Goal: Information Seeking & Learning: Learn about a topic

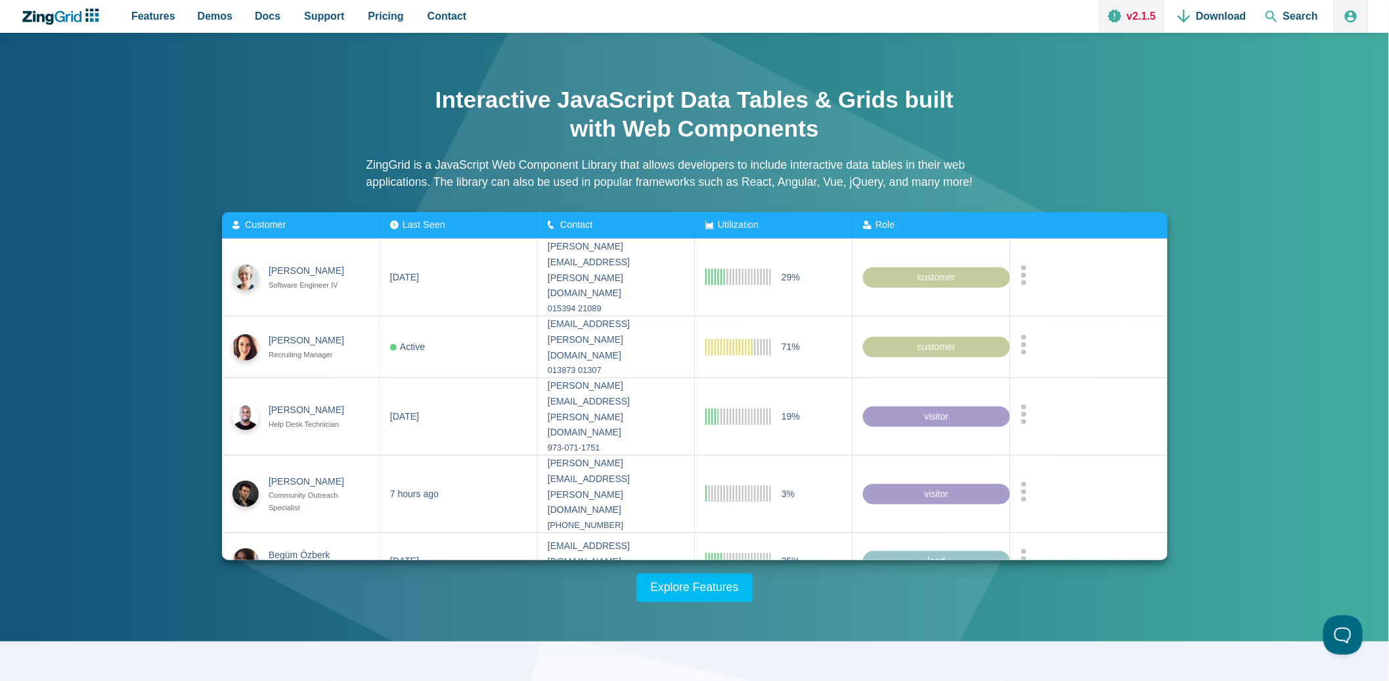
click at [1129, 18] on link "v2.1.5" at bounding box center [1132, 16] width 65 height 33
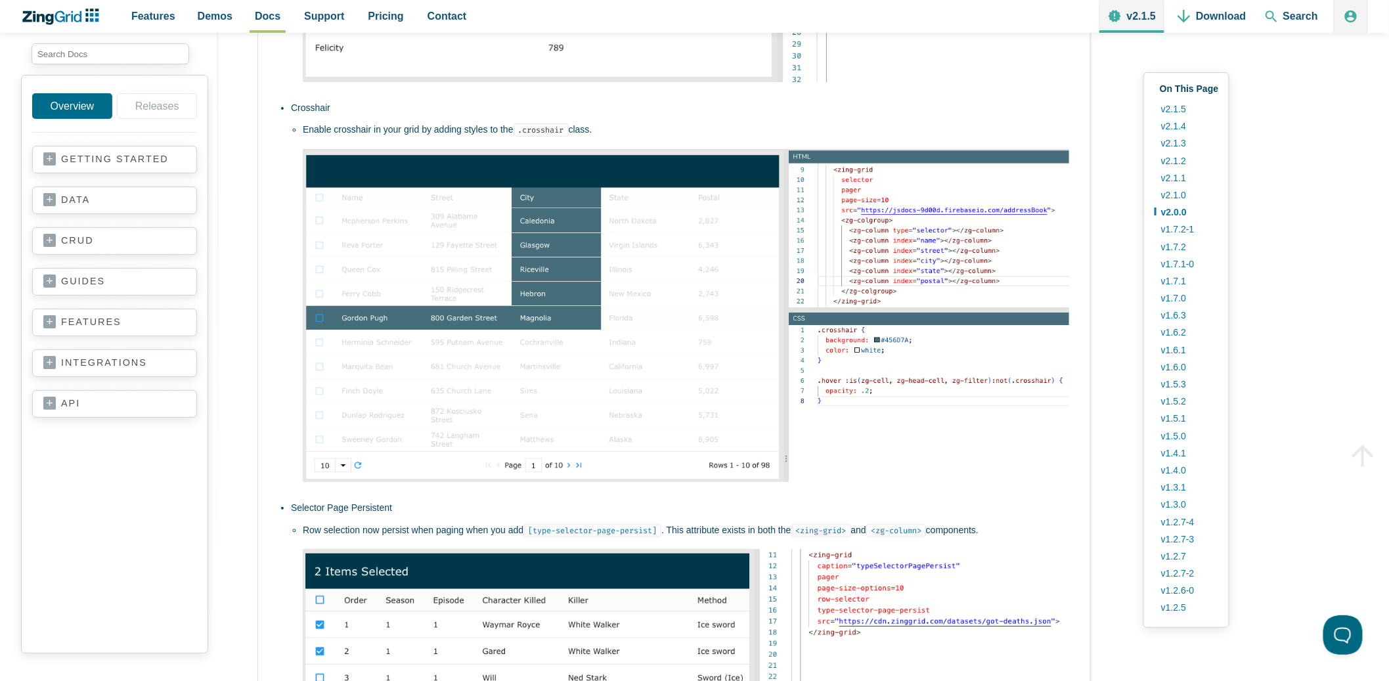
scroll to position [2541, 0]
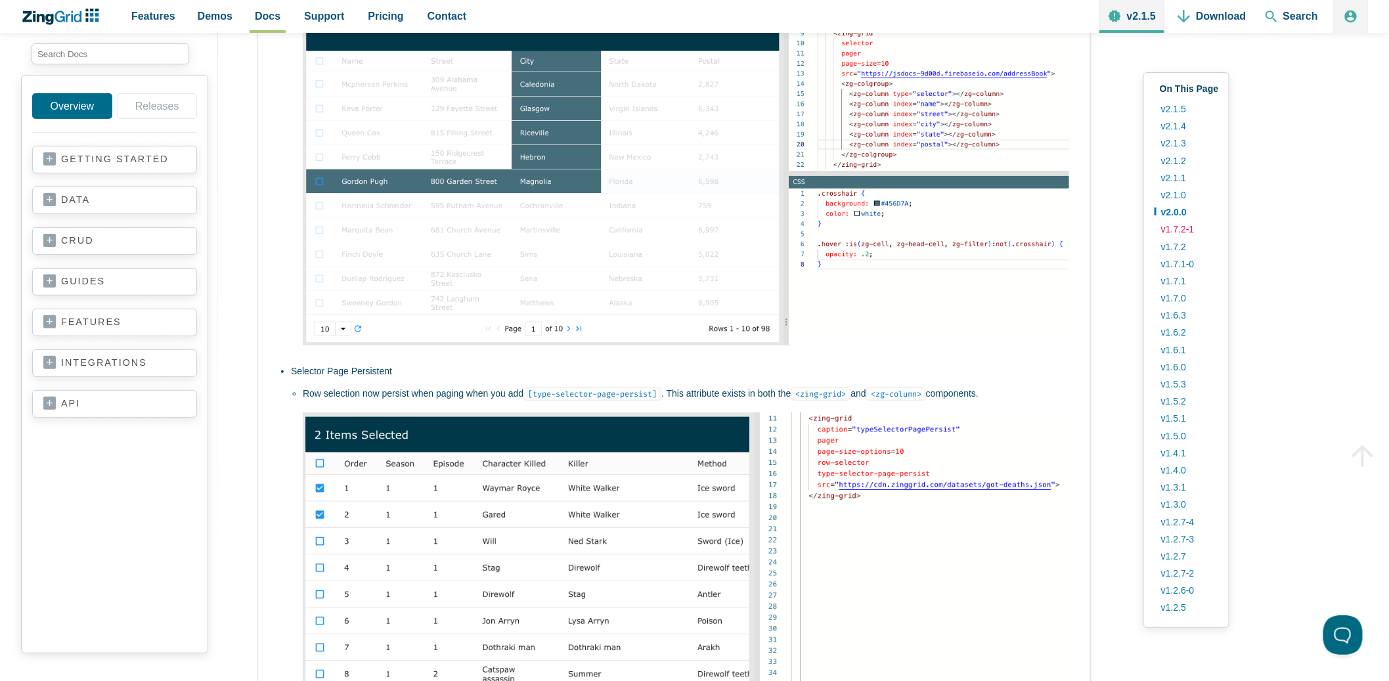
click at [1203, 231] on link "v1.7.2-1" at bounding box center [1187, 229] width 64 height 17
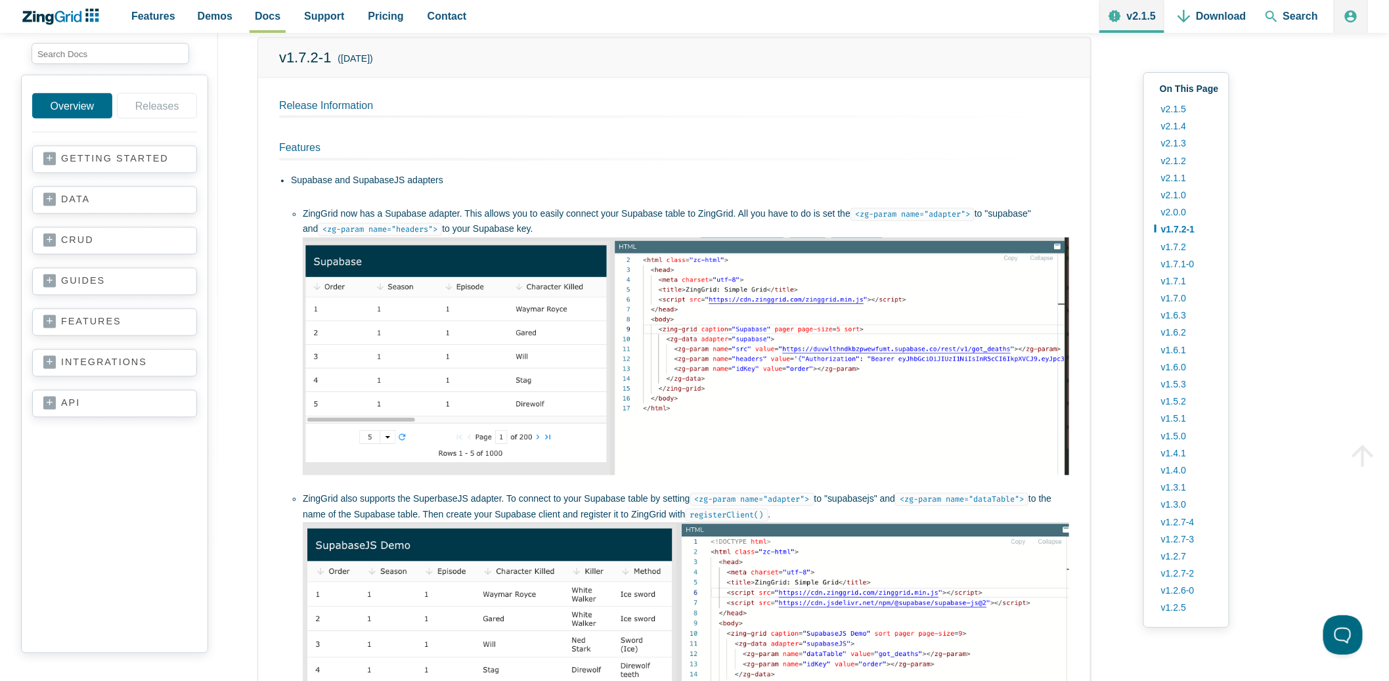
click at [83, 281] on link "guides" at bounding box center [114, 281] width 143 height 13
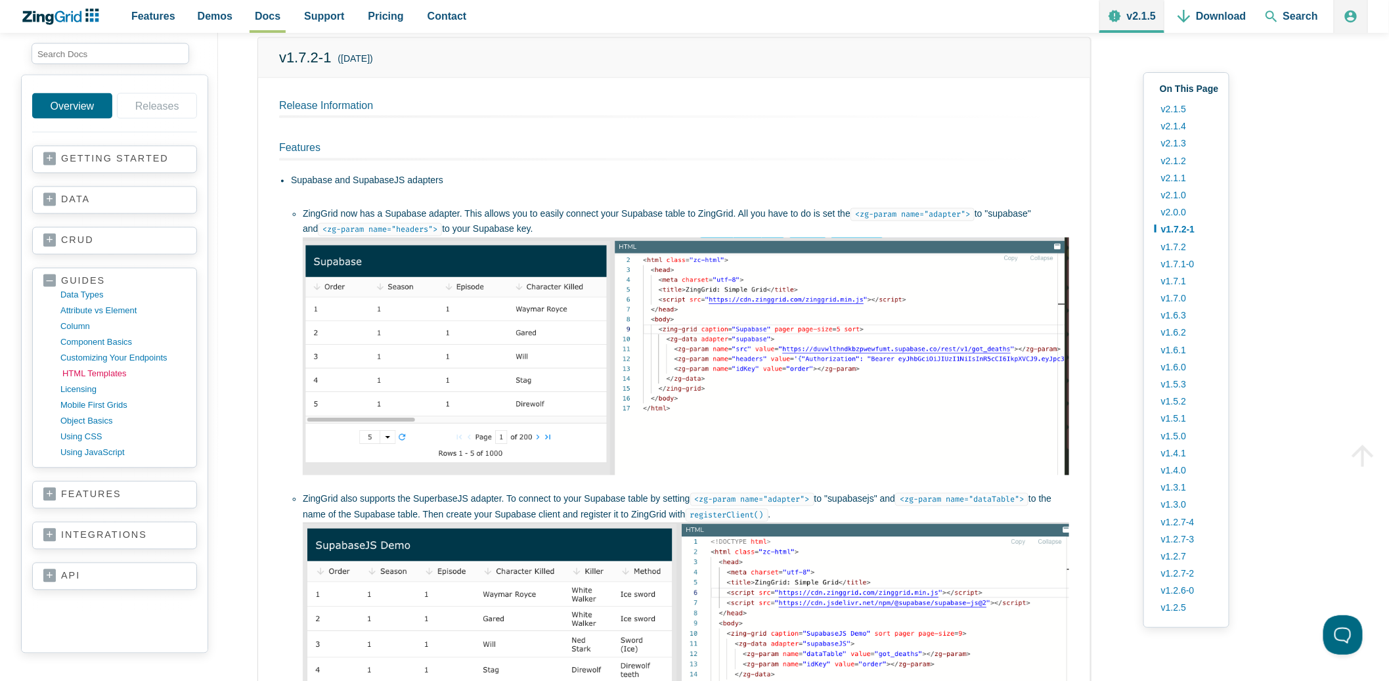
click at [80, 368] on link "HTML templates" at bounding box center [124, 375] width 125 height 16
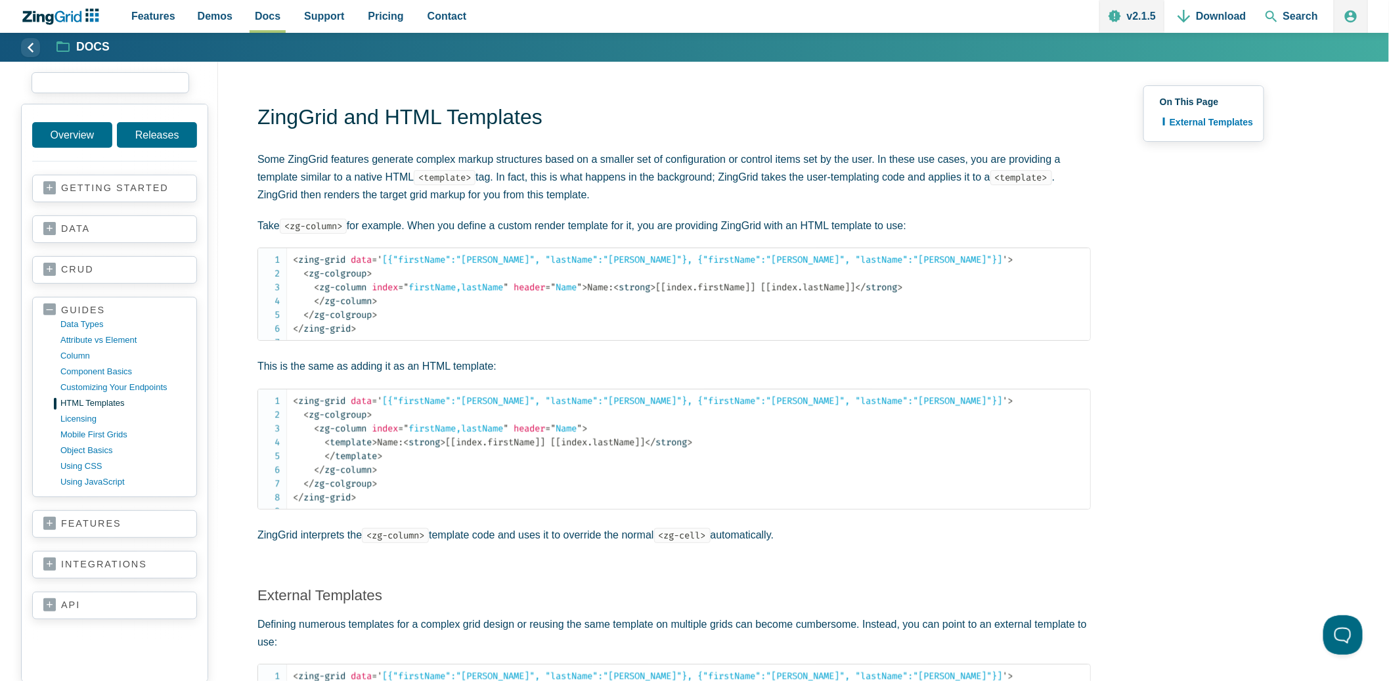
click at [126, 82] on input "search input" at bounding box center [111, 82] width 158 height 21
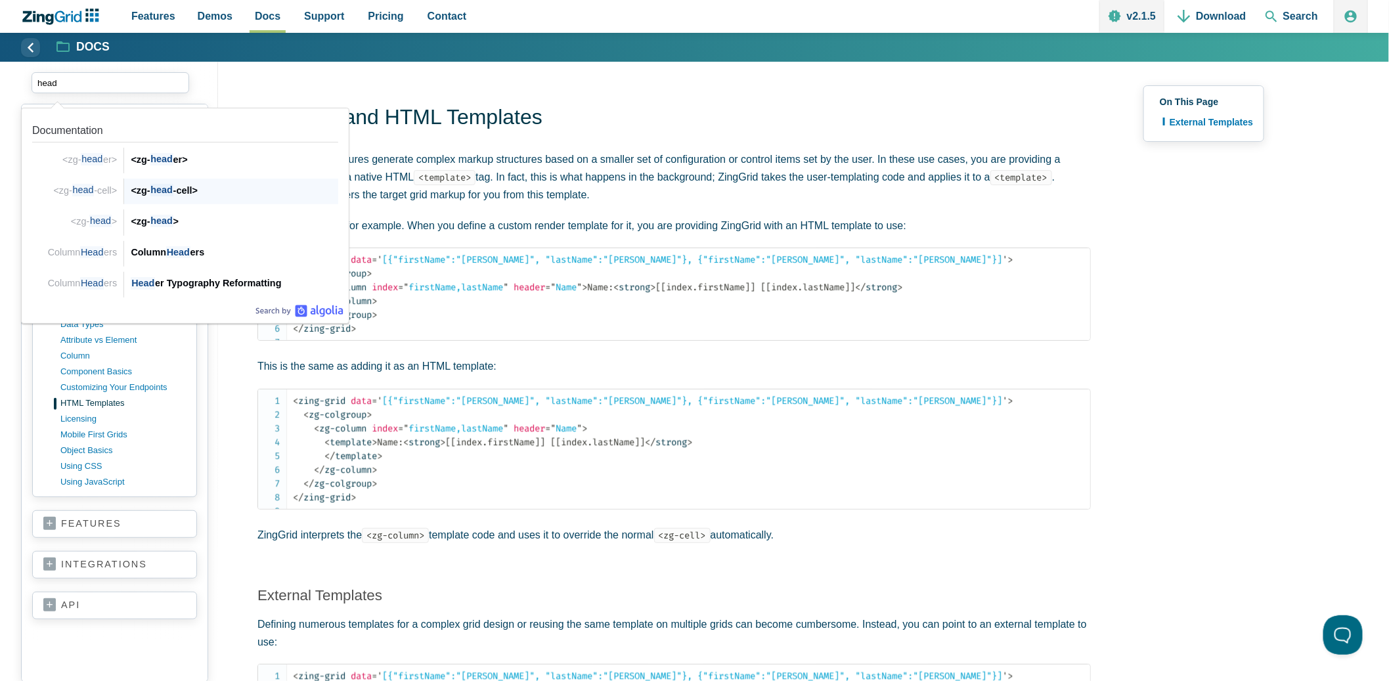
click at [88, 187] on span "head" at bounding box center [83, 190] width 22 height 12
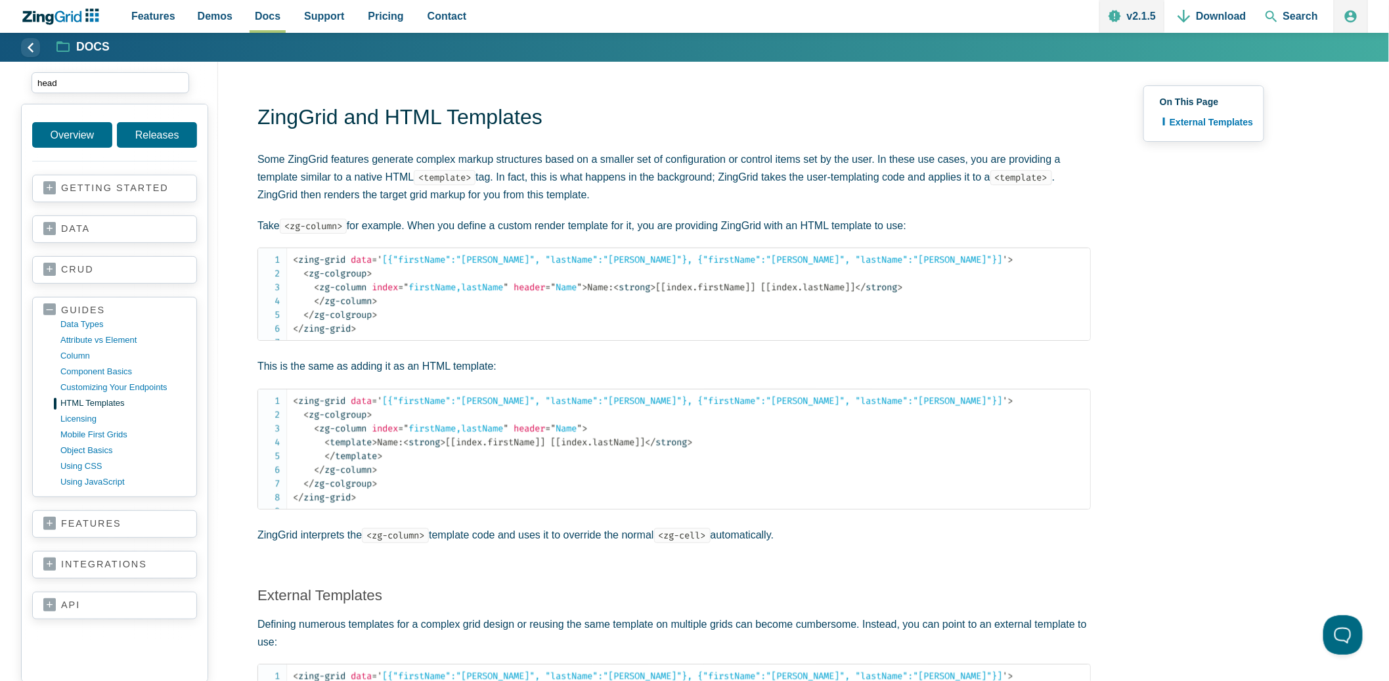
type input "head"
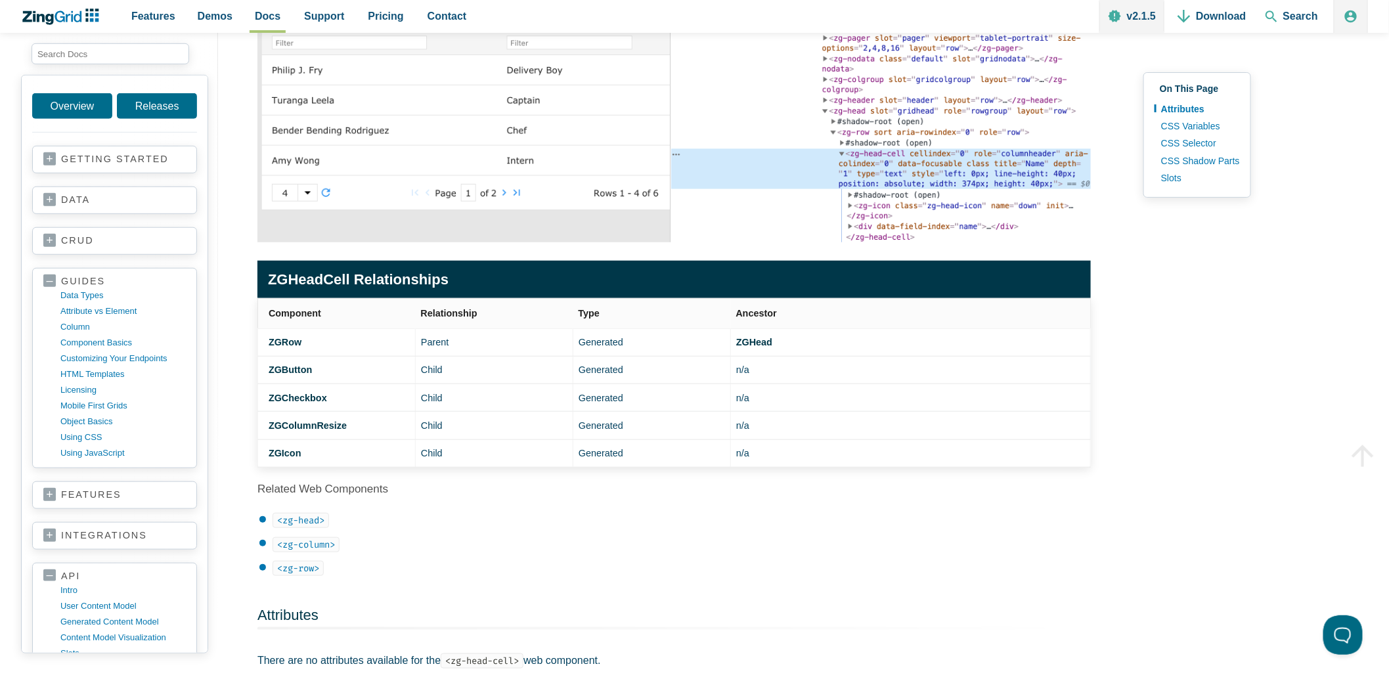
click at [385, 285] on caption "ZGHeadCell Relationships" at bounding box center [675, 279] width 834 height 37
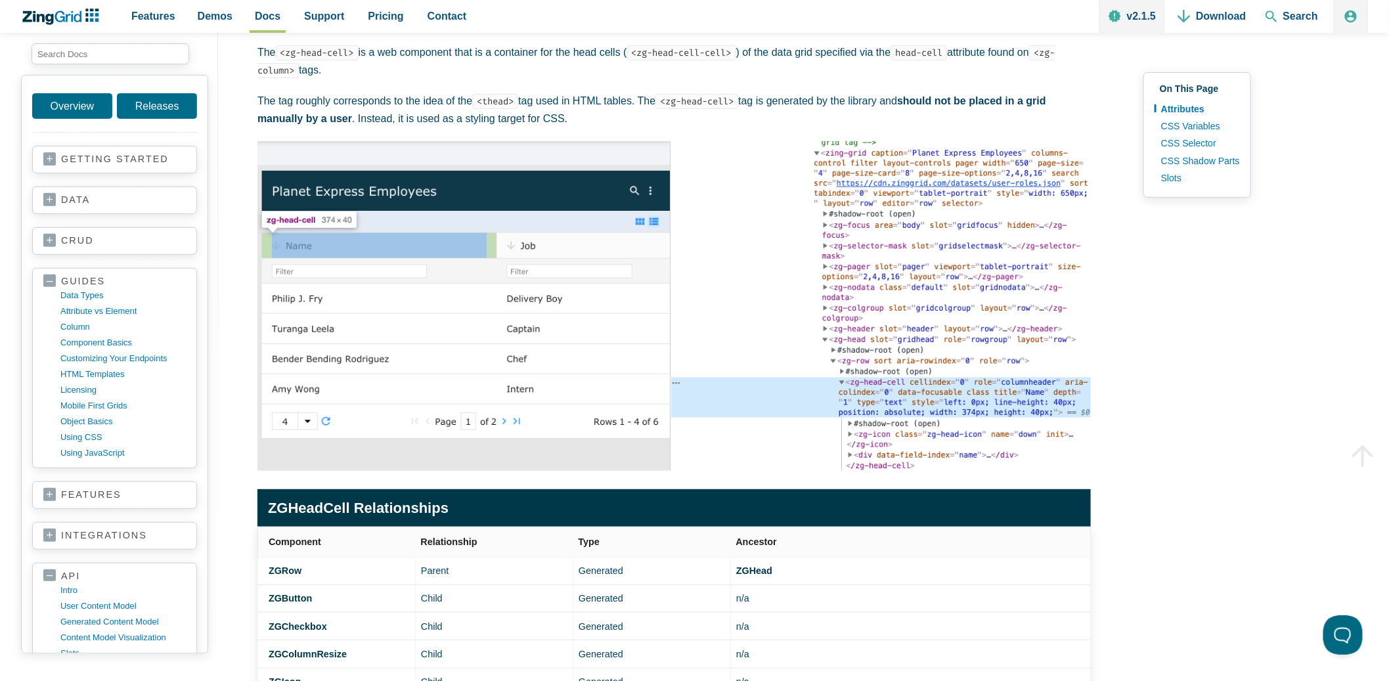
scroll to position [140, 0]
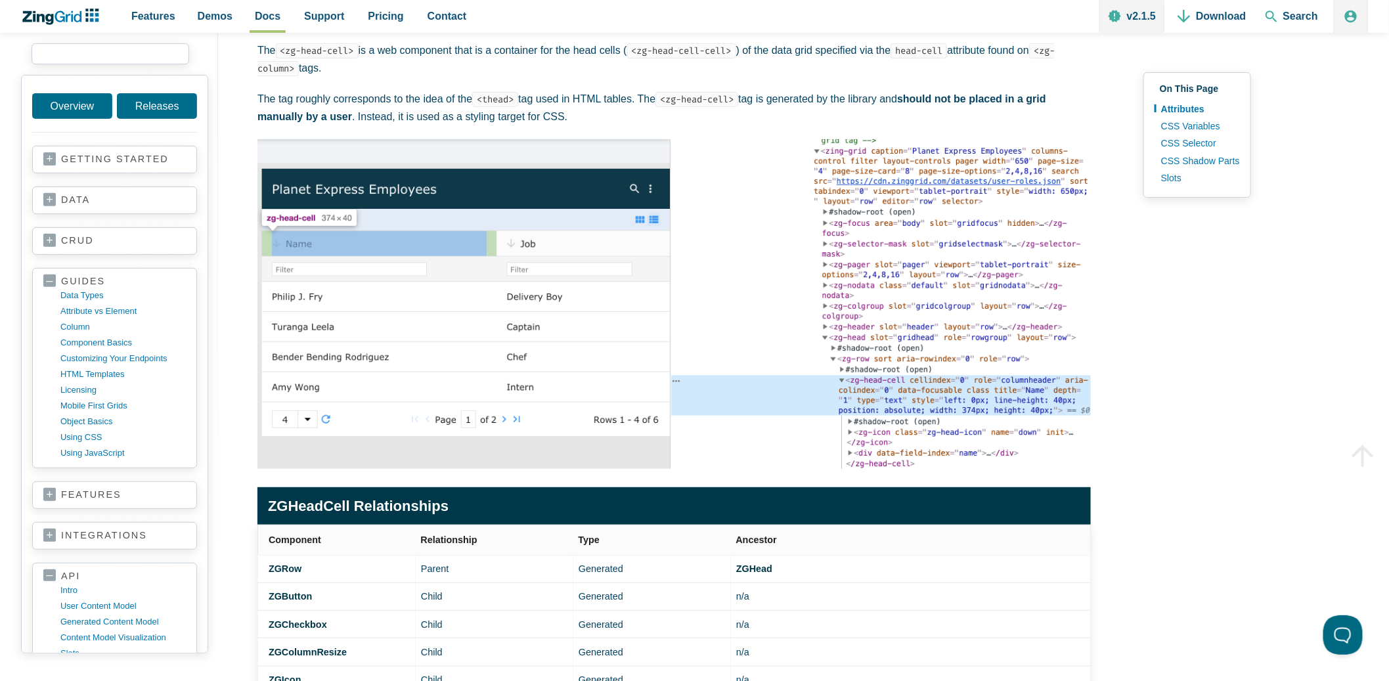
click at [107, 51] on input "search input" at bounding box center [111, 53] width 158 height 21
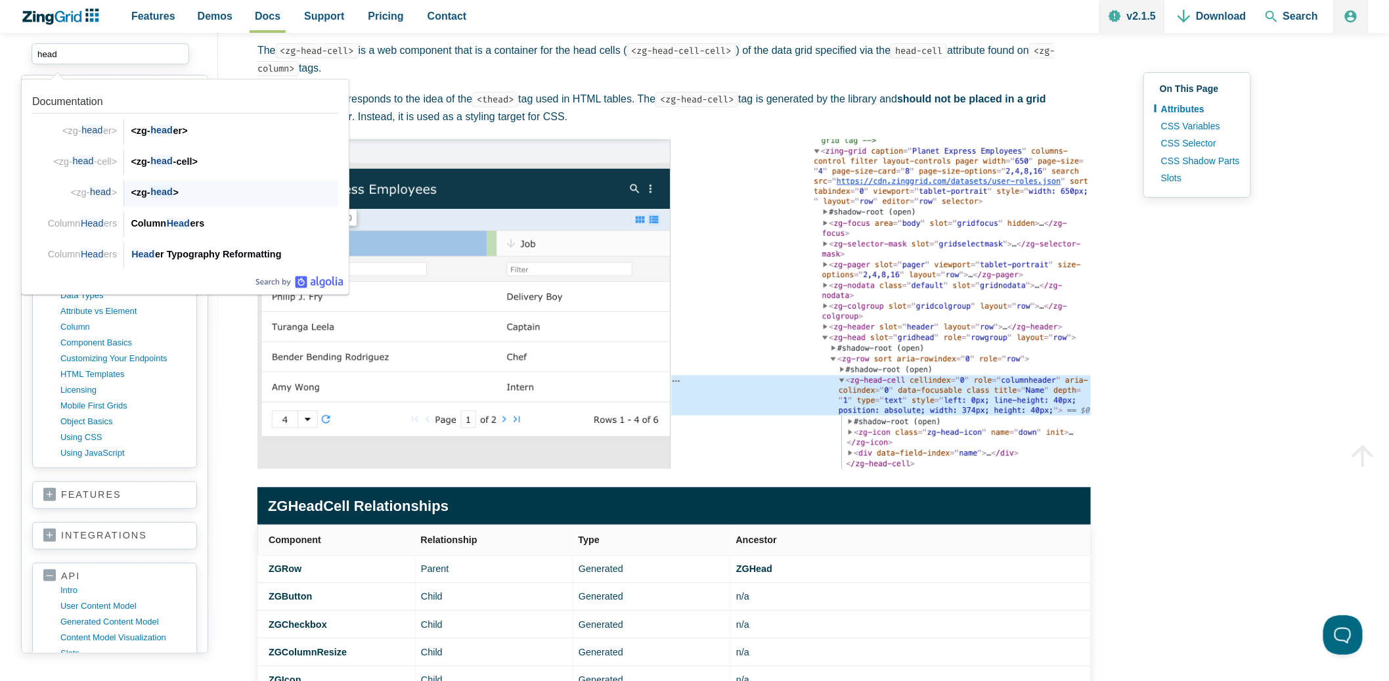
click at [158, 192] on span "head" at bounding box center [161, 192] width 23 height 12
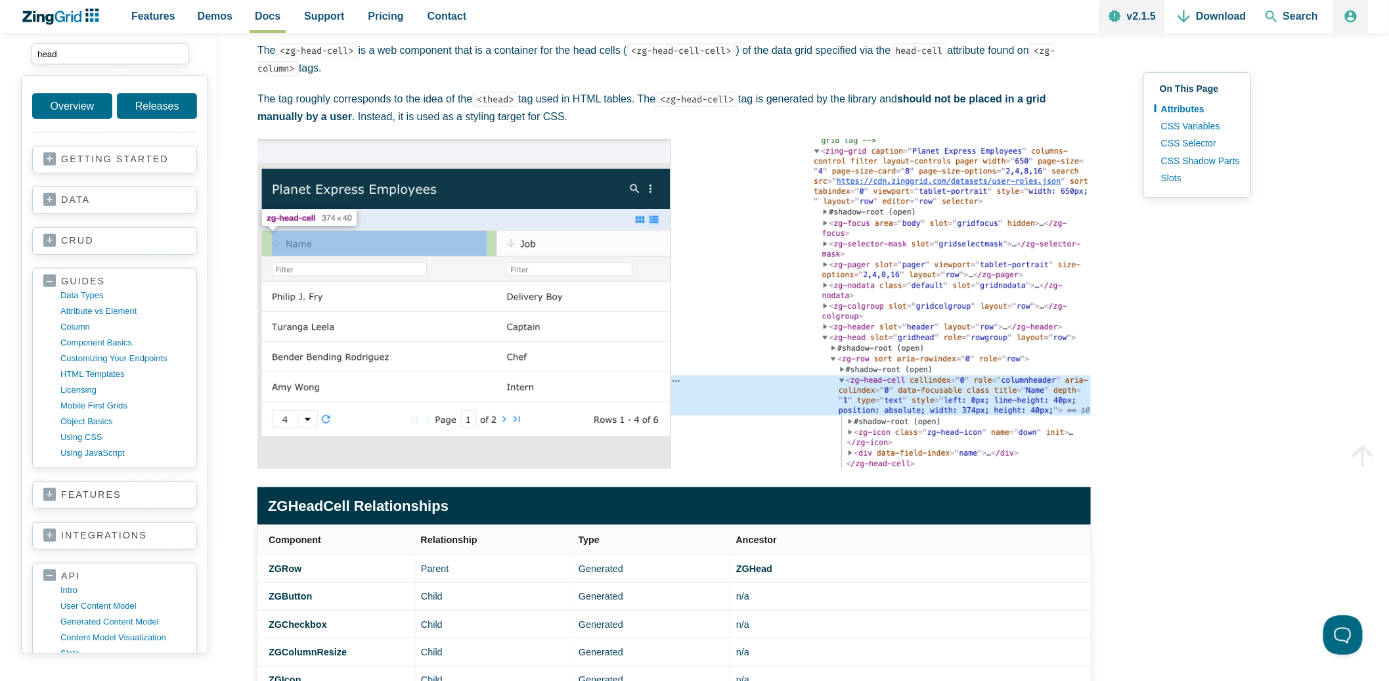
type input "head"
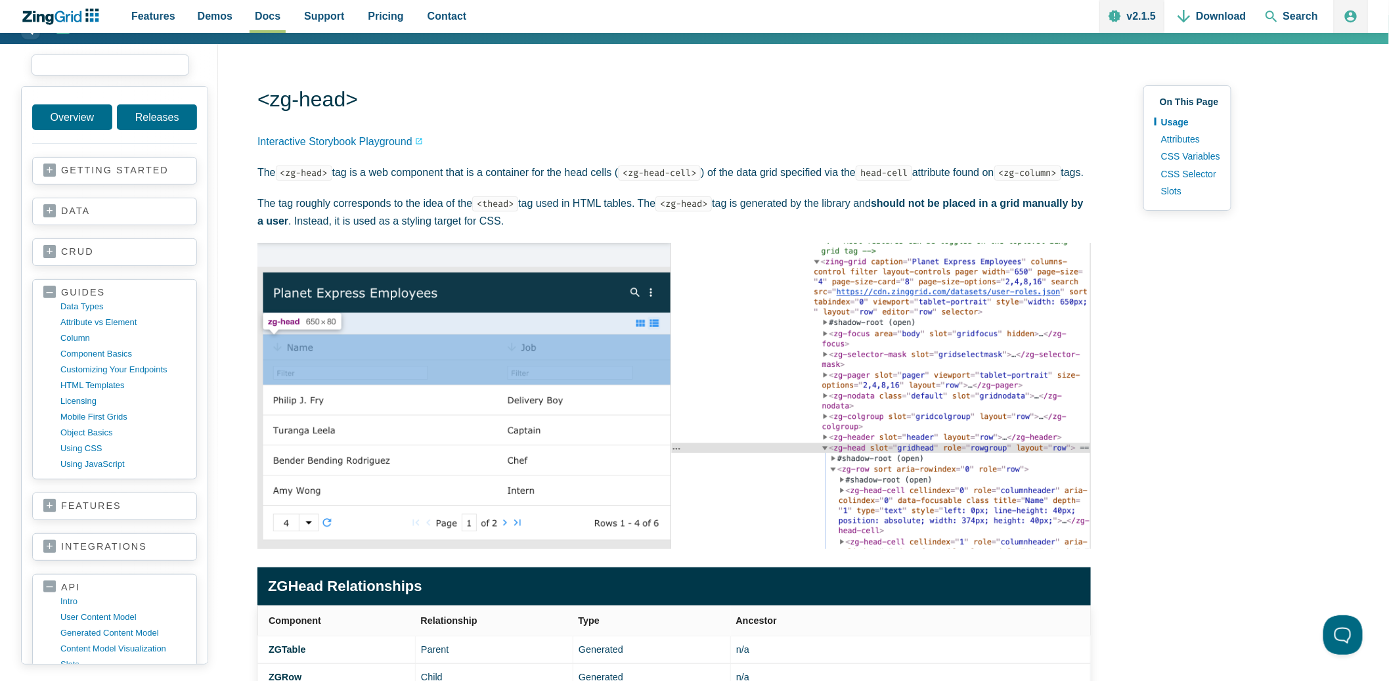
click at [125, 66] on input "search input" at bounding box center [111, 65] width 158 height 21
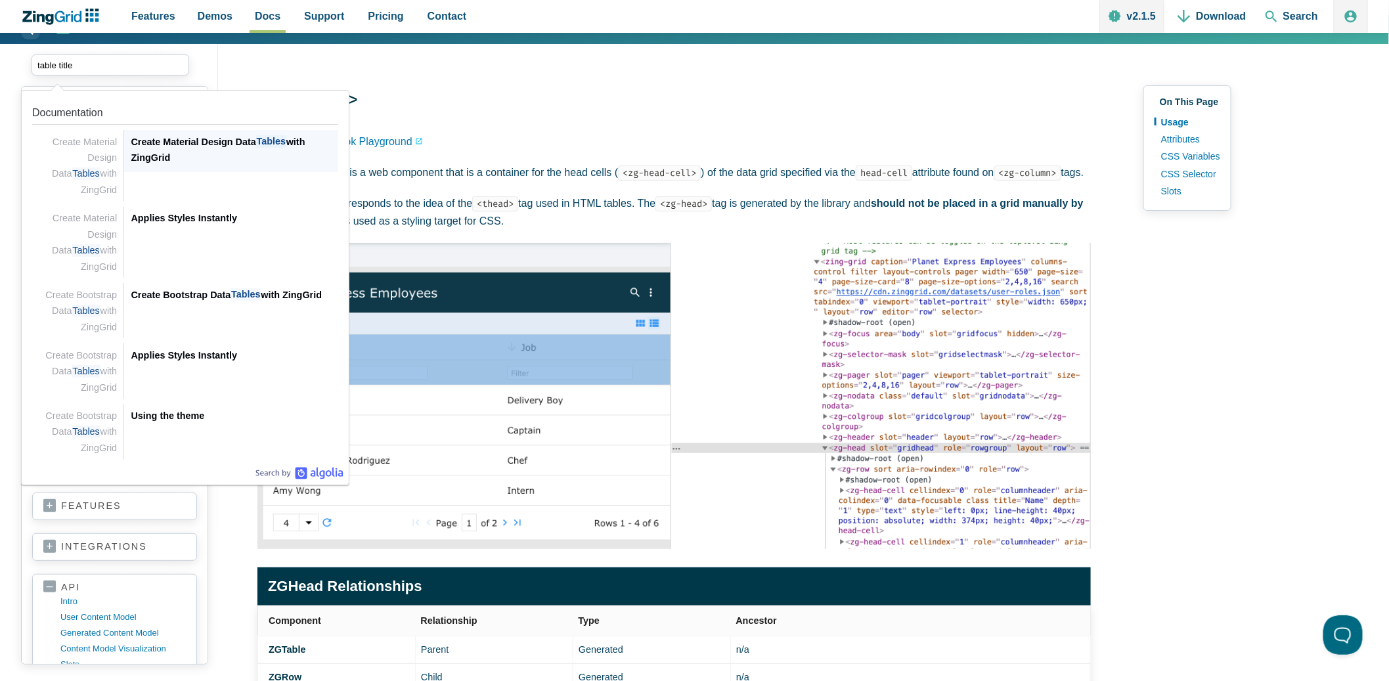
click at [223, 164] on div "Create Material Design Data Tables with ZingGrid" at bounding box center [235, 150] width 208 height 32
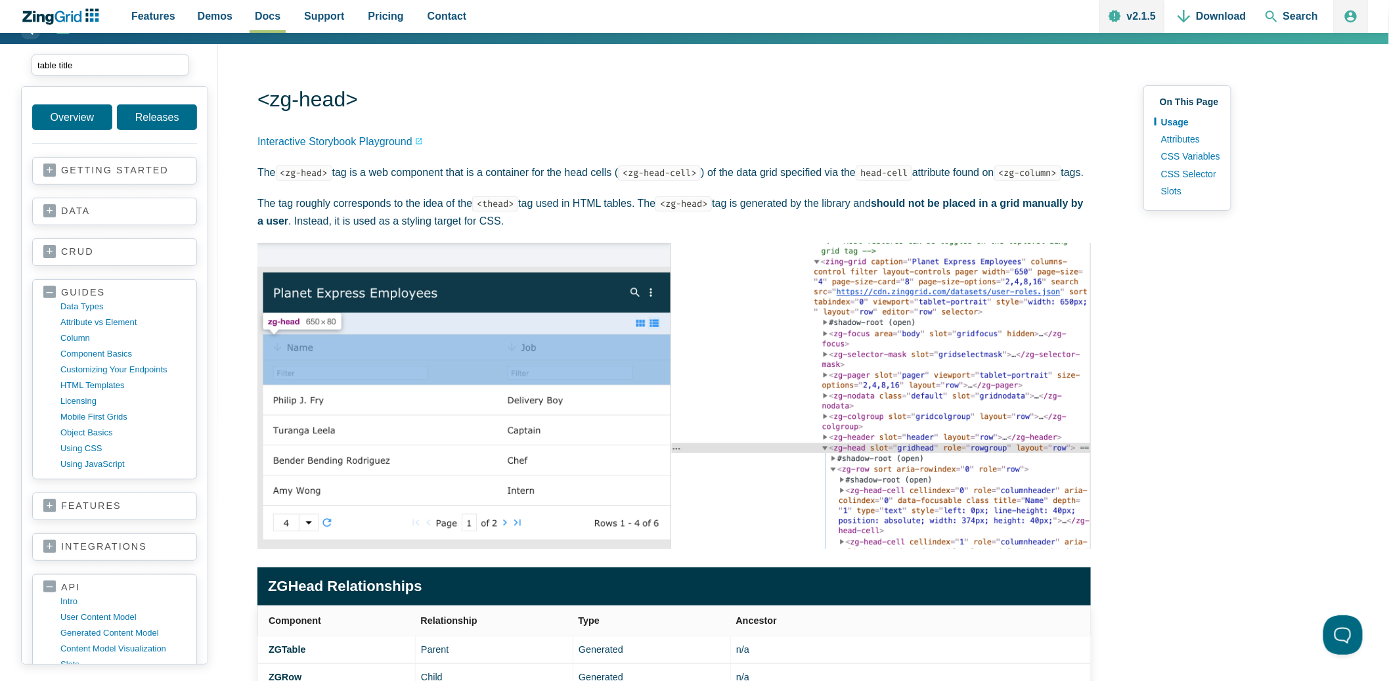
type input "table title"
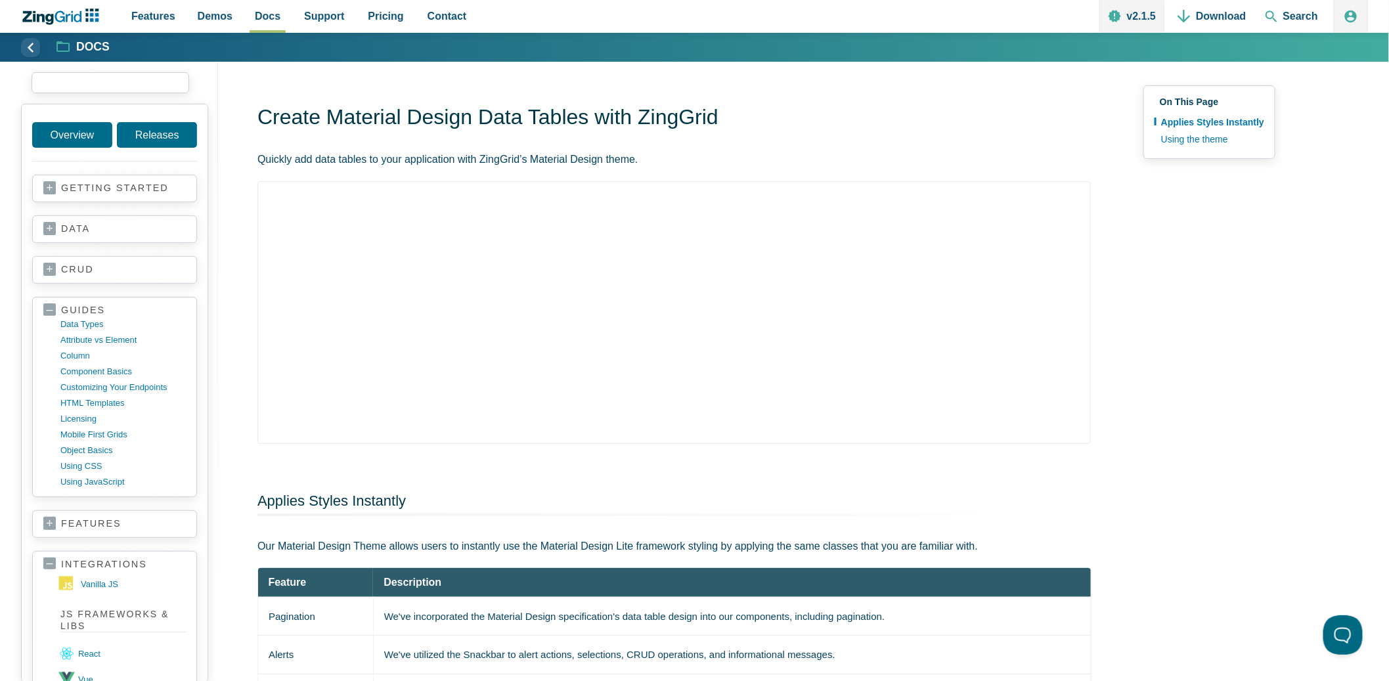
click at [95, 90] on input "search input" at bounding box center [111, 82] width 158 height 21
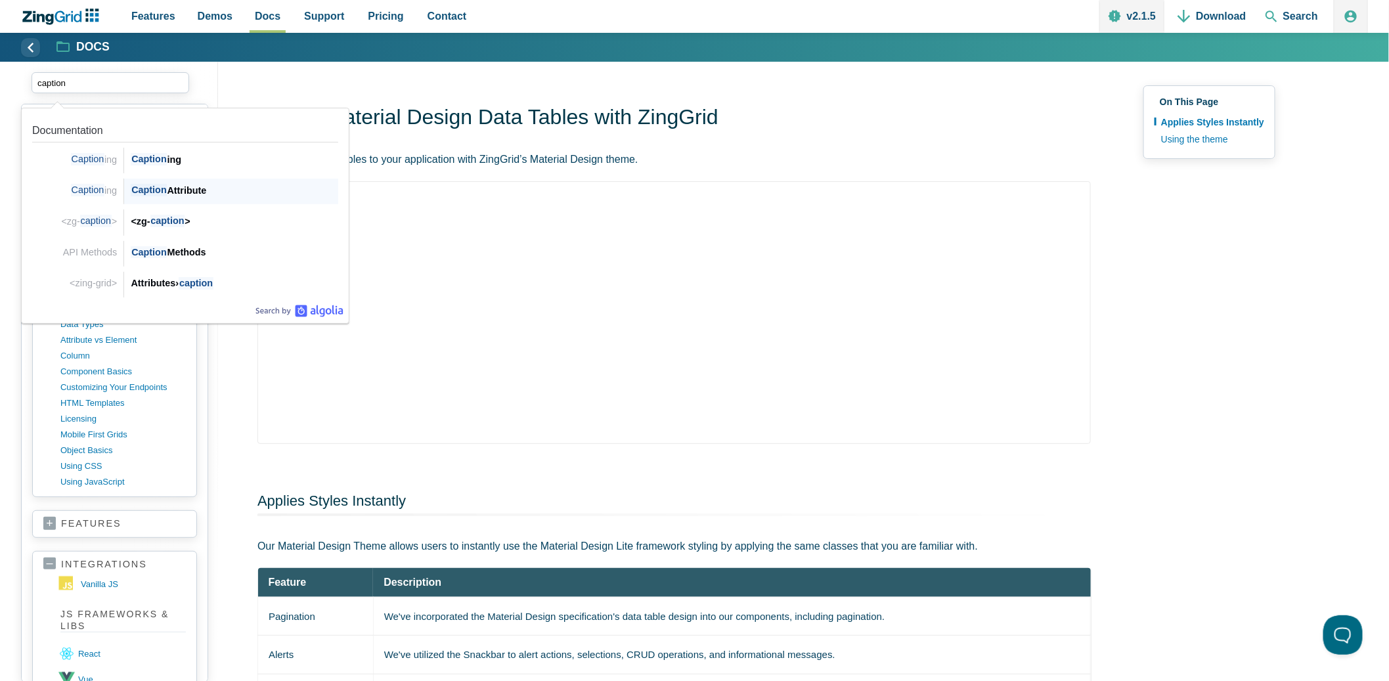
click at [148, 191] on span "Caption" at bounding box center [149, 190] width 36 height 12
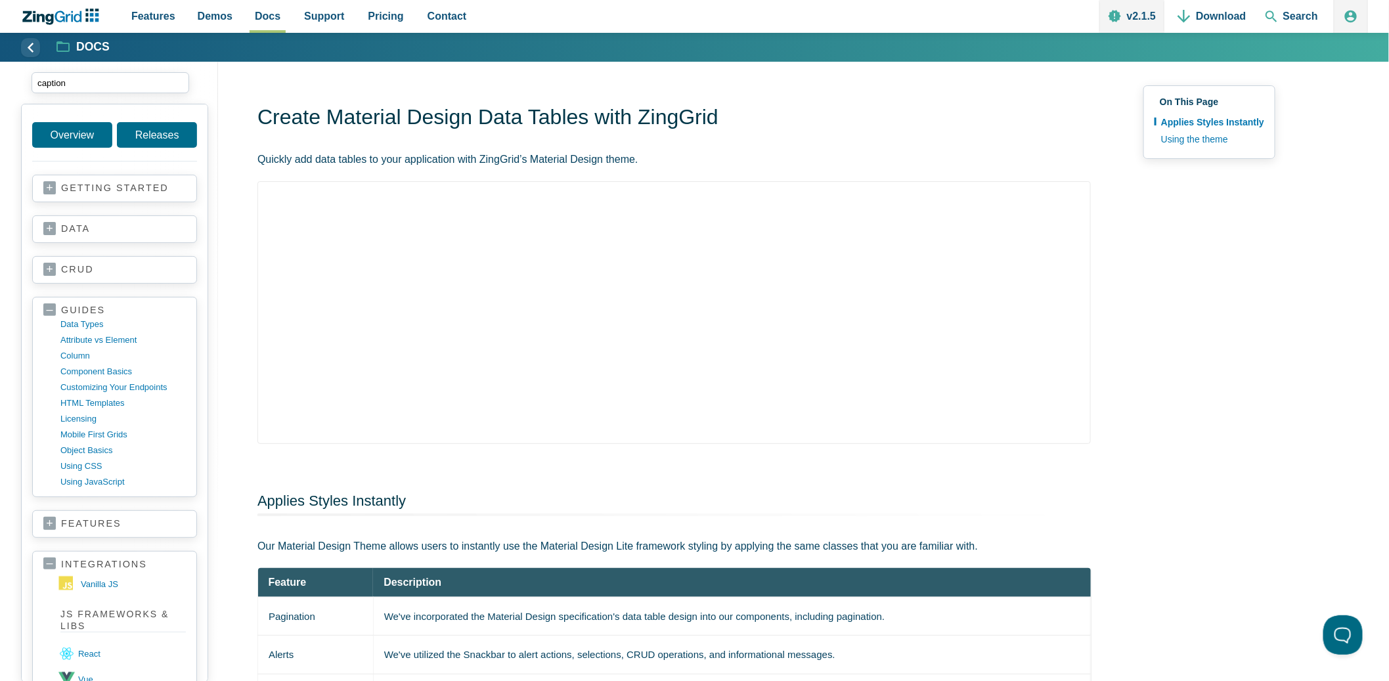
type input "caption"
